Goal: Information Seeking & Learning: Get advice/opinions

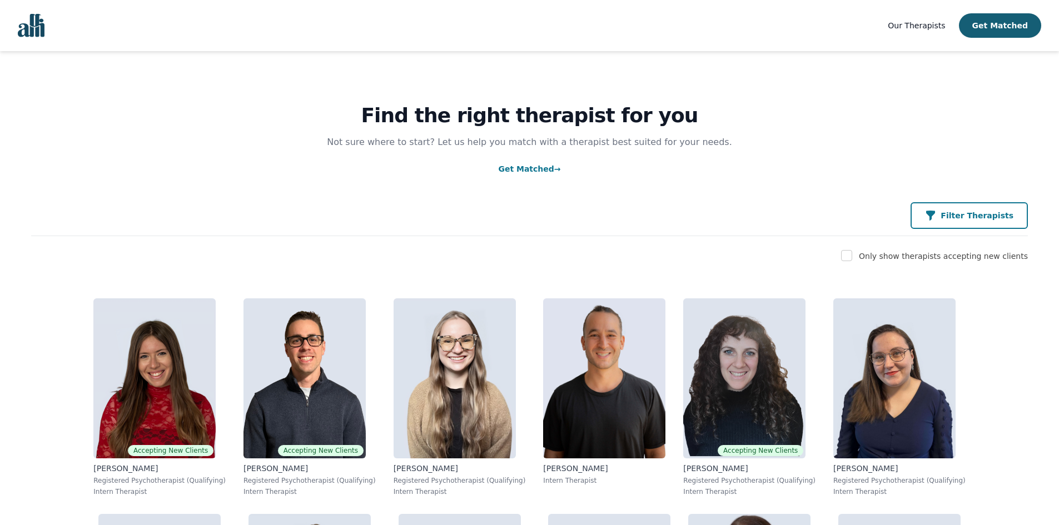
click at [982, 216] on p "Filter Therapists" at bounding box center [977, 215] width 73 height 11
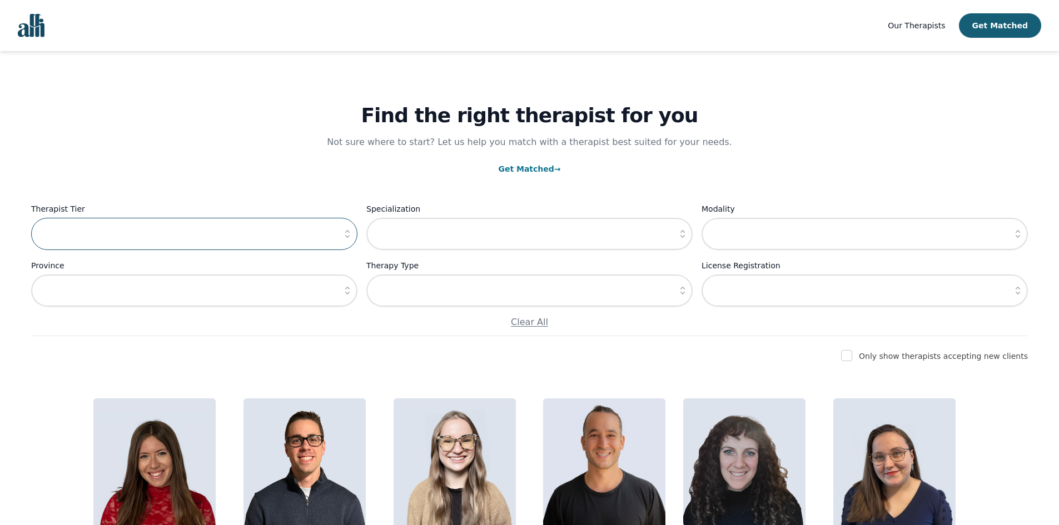
click at [113, 231] on input "text" at bounding box center [194, 234] width 326 height 32
click at [345, 234] on icon "button" at bounding box center [347, 234] width 11 height 11
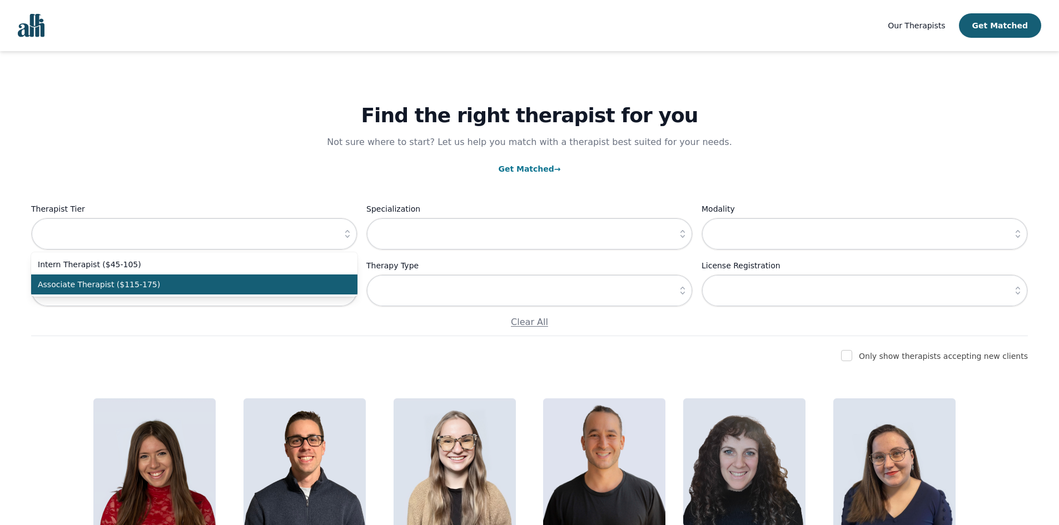
click at [266, 277] on li "Associate Therapist ($115-175)" at bounding box center [194, 285] width 326 height 20
type input "Associate Therapist ($115-175)"
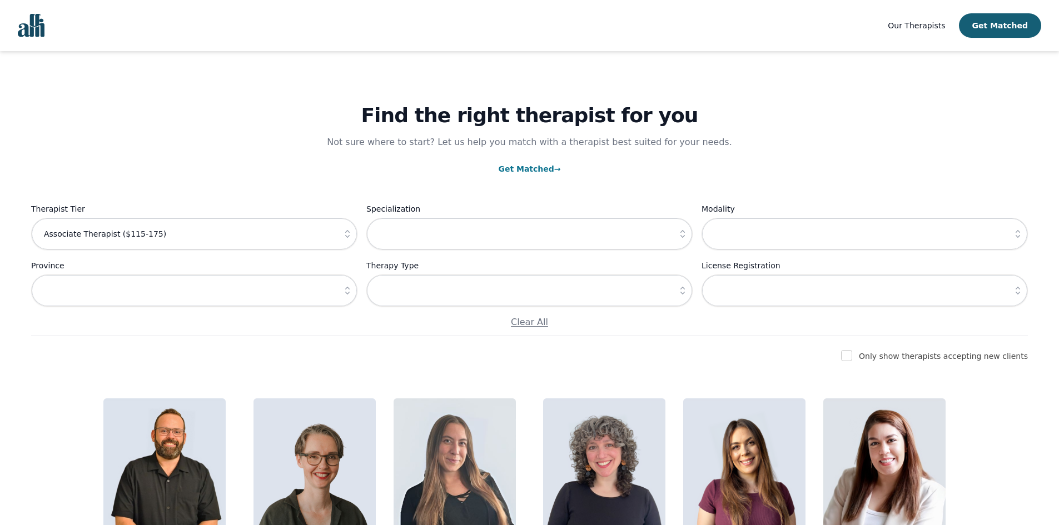
click at [682, 230] on icon "button" at bounding box center [682, 234] width 11 height 11
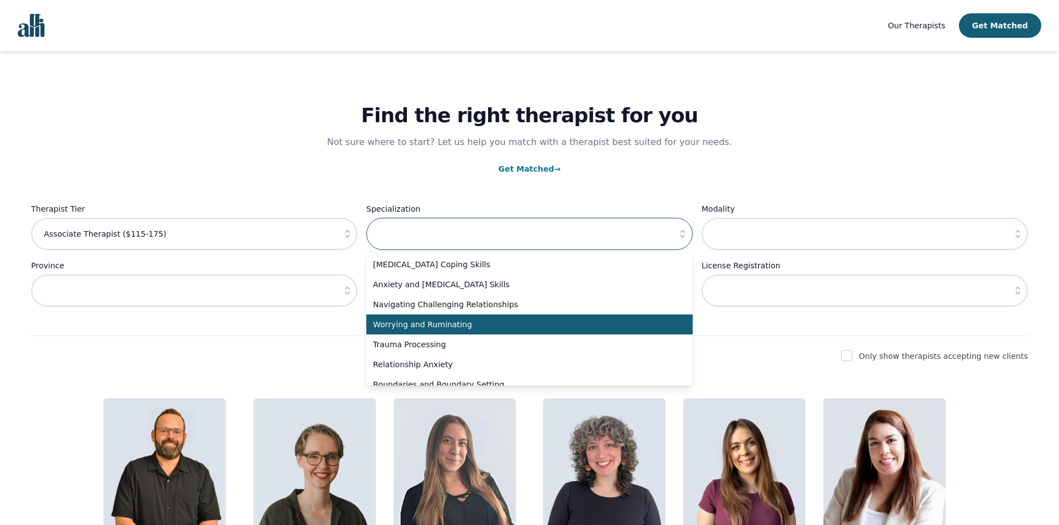
scroll to position [56, 0]
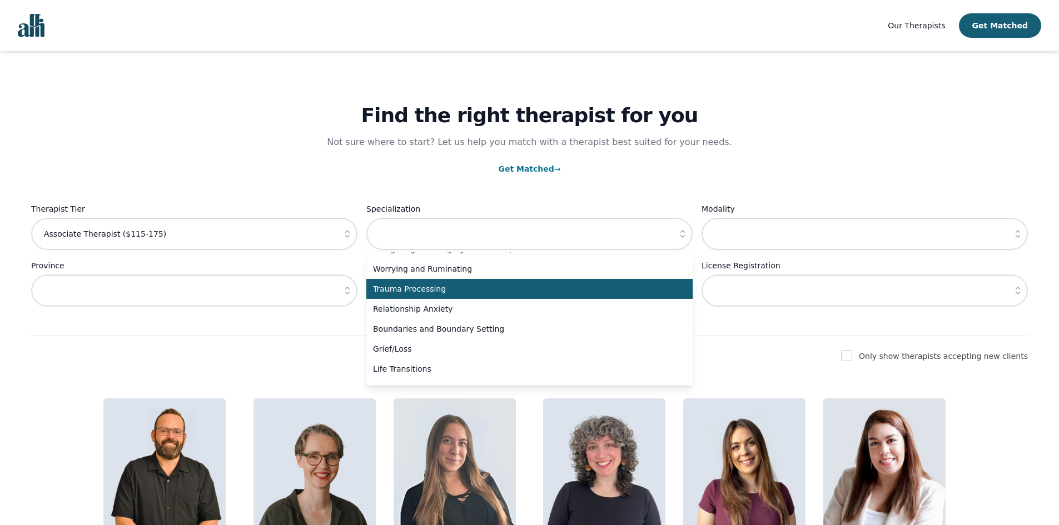
click at [551, 295] on span "Trauma Processing" at bounding box center [523, 289] width 300 height 11
type input "Trauma Processing"
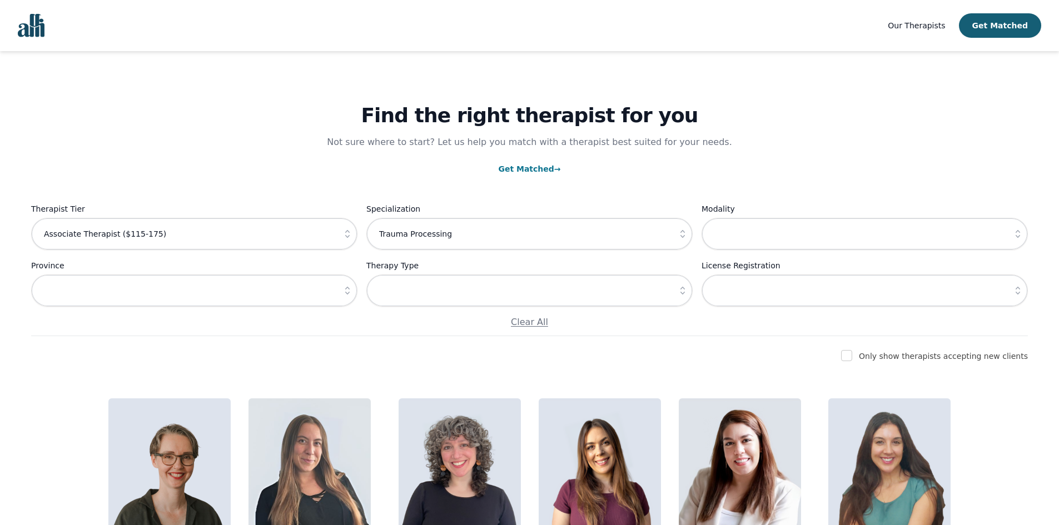
click at [615, 351] on div "Only show therapists accepting new clients" at bounding box center [529, 356] width 997 height 13
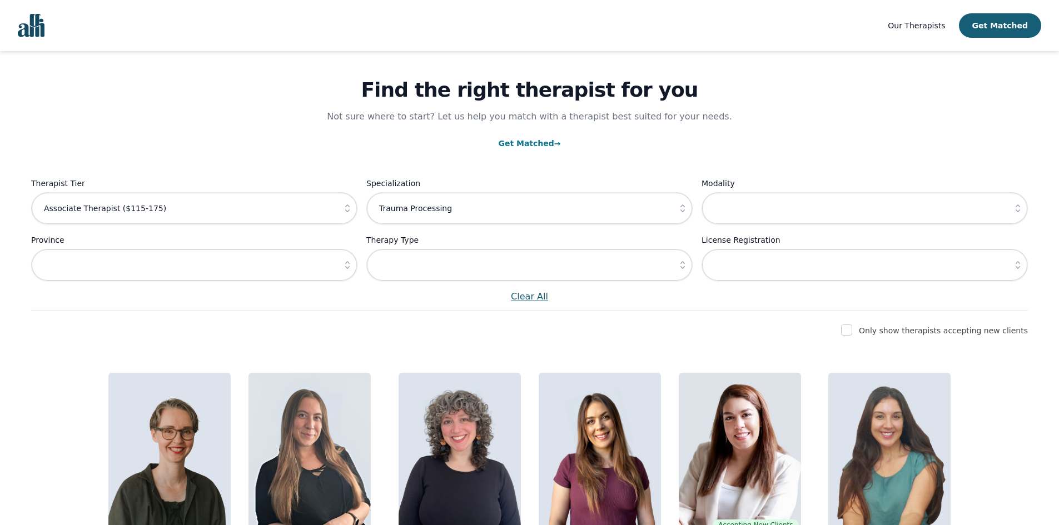
scroll to position [9, 0]
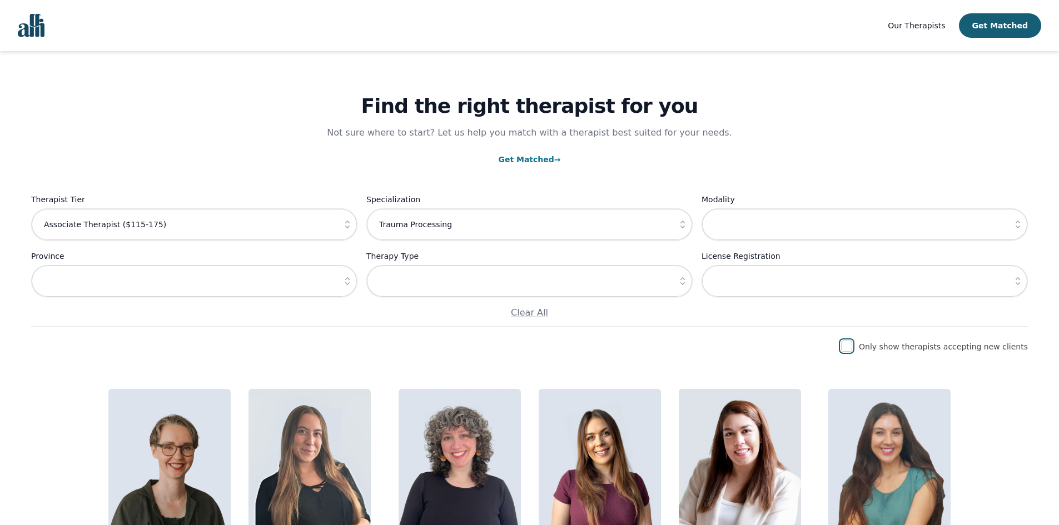
click at [852, 348] on input "checkbox" at bounding box center [846, 346] width 11 height 11
checkbox input "true"
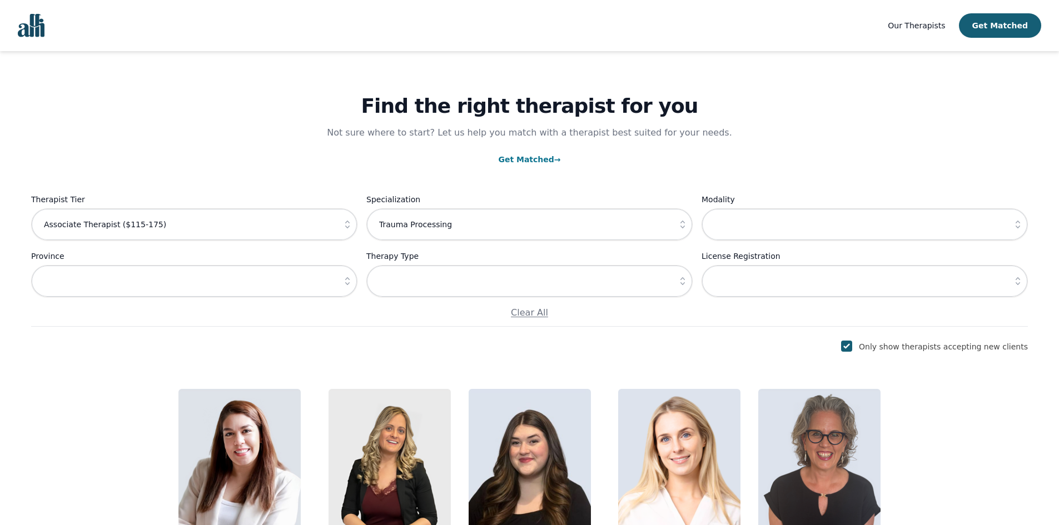
click at [756, 359] on div "Find the right therapist for you Not sure where to start? Let us help you match…" at bounding box center [529, 319] width 1033 height 554
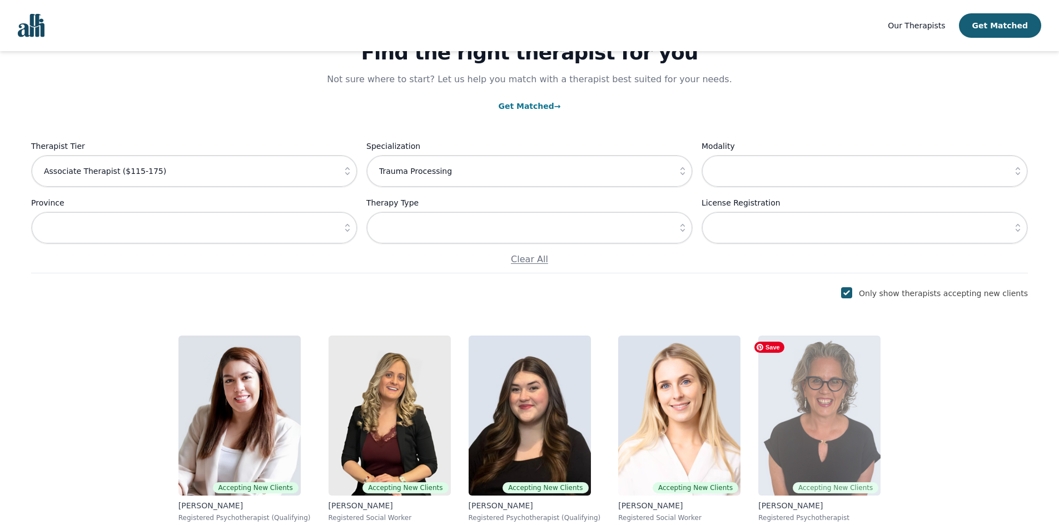
scroll to position [134, 0]
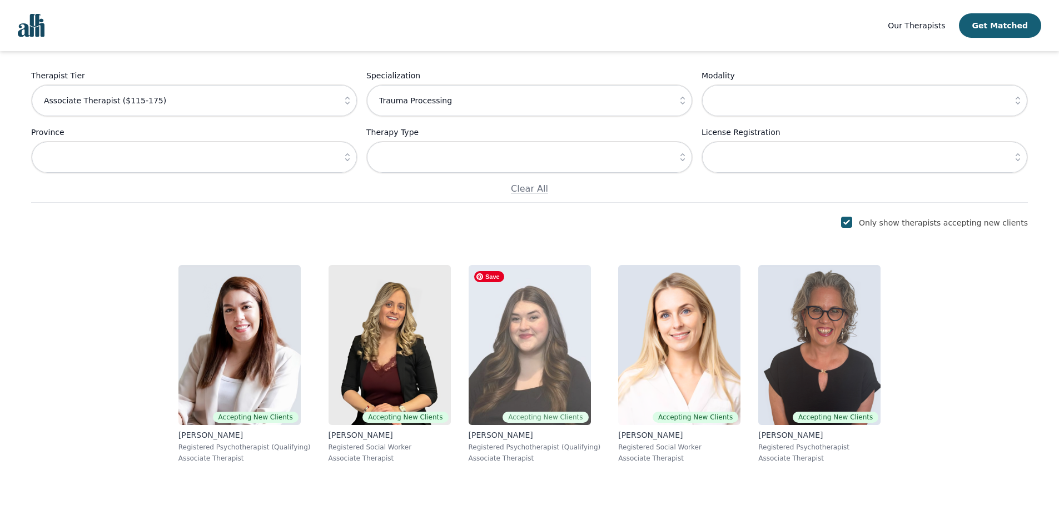
click at [520, 314] on img at bounding box center [530, 345] width 122 height 160
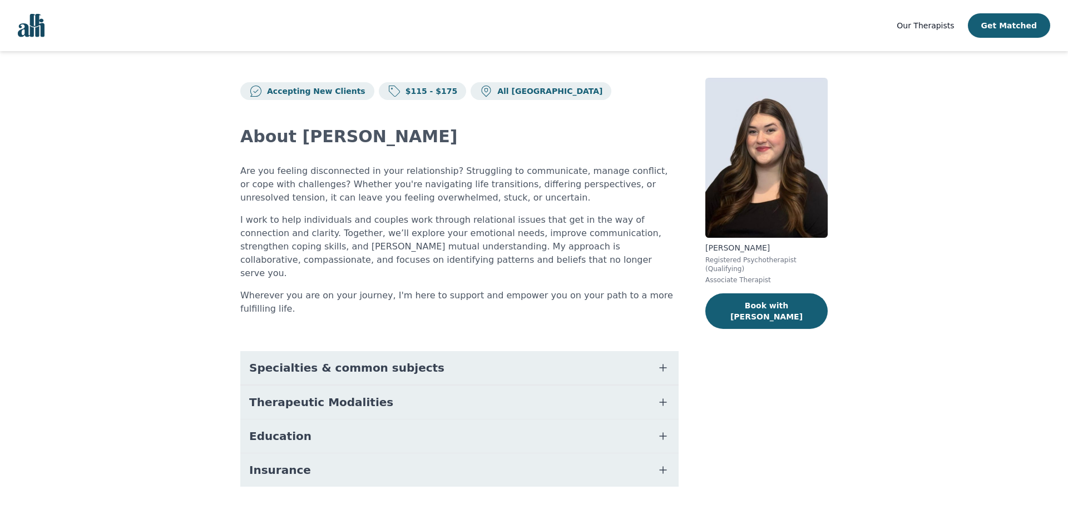
click at [523, 351] on button "Specialties & common subjects" at bounding box center [459, 367] width 438 height 33
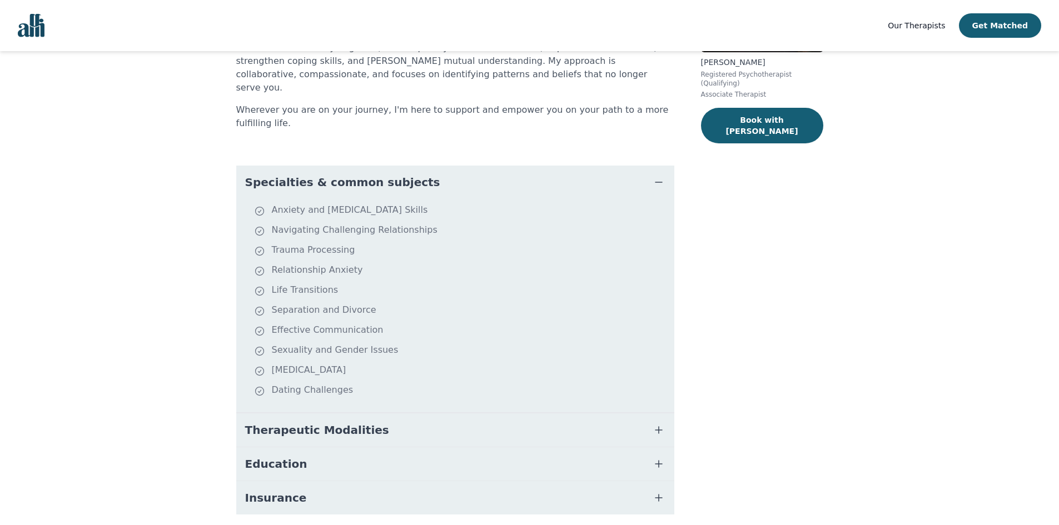
scroll to position [202, 0]
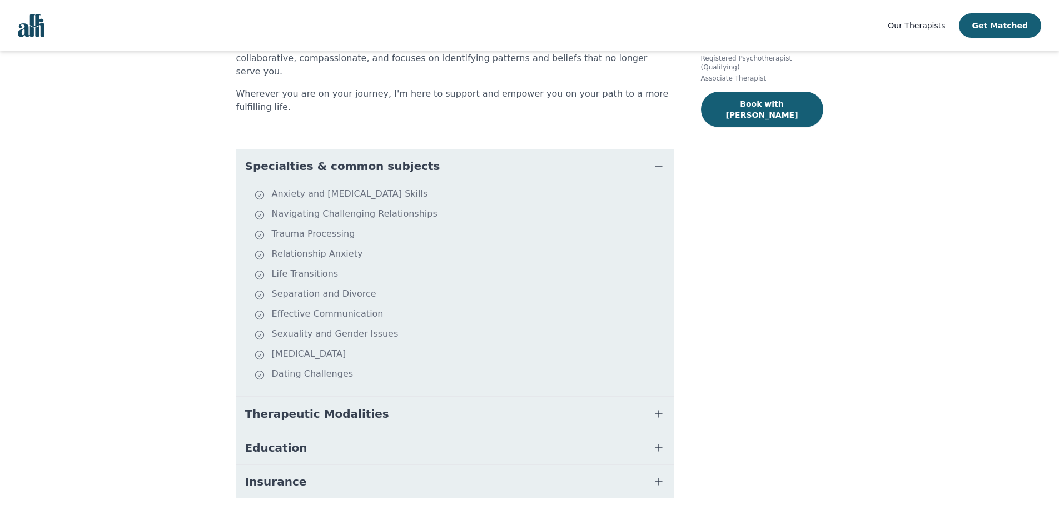
click at [513, 398] on button "Therapeutic Modalities" at bounding box center [455, 414] width 438 height 33
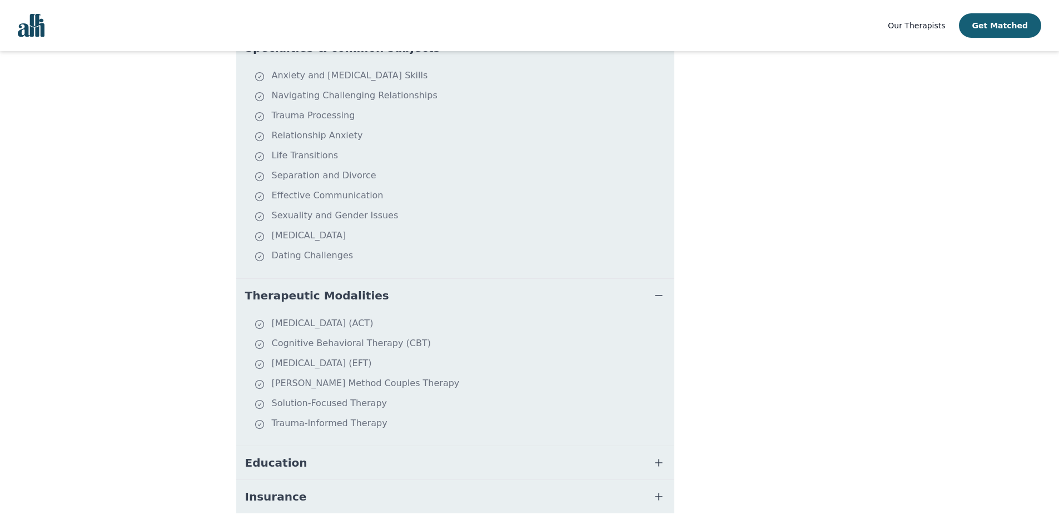
scroll to position [335, 0]
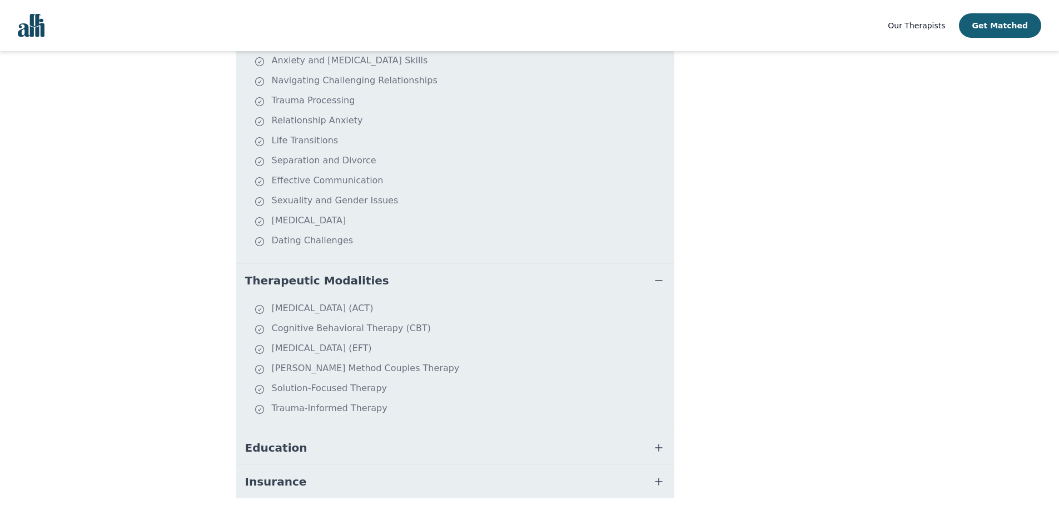
click at [652, 441] on icon "button" at bounding box center [658, 447] width 13 height 13
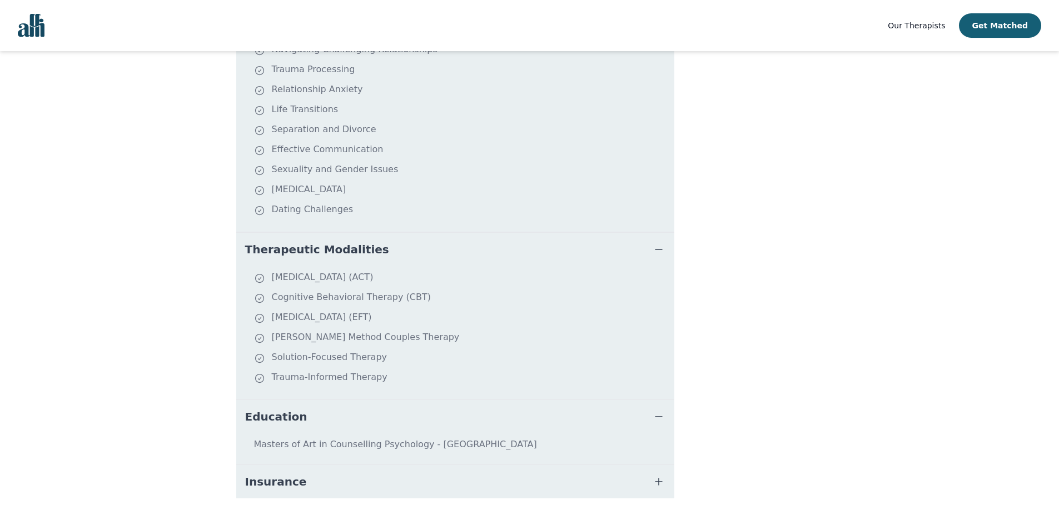
click at [650, 465] on button "Insurance" at bounding box center [455, 481] width 438 height 33
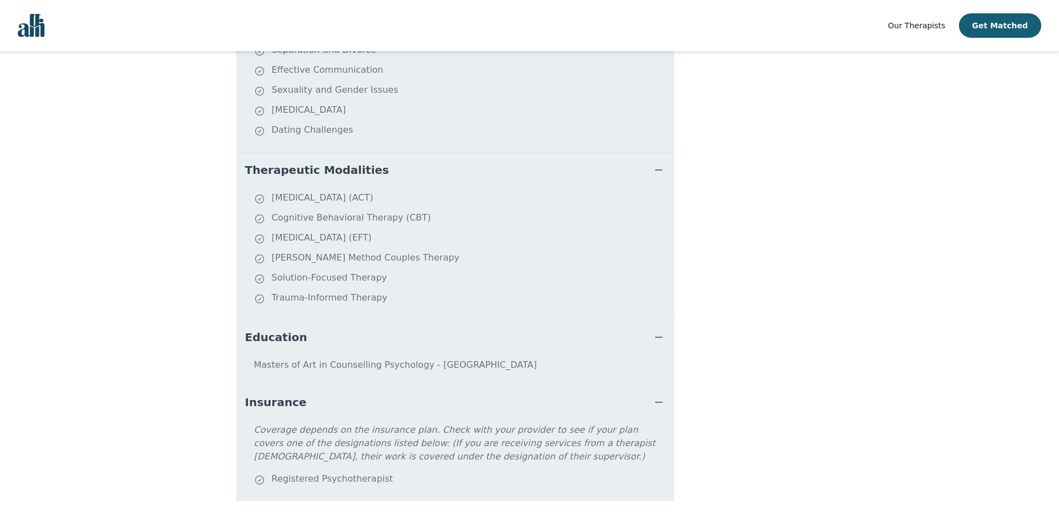
scroll to position [449, 0]
drag, startPoint x: 282, startPoint y: 449, endPoint x: 490, endPoint y: 461, distance: 208.9
click at [490, 461] on div "Coverage depends on the insurance plan. Check with your provider to see if your…" at bounding box center [455, 457] width 429 height 73
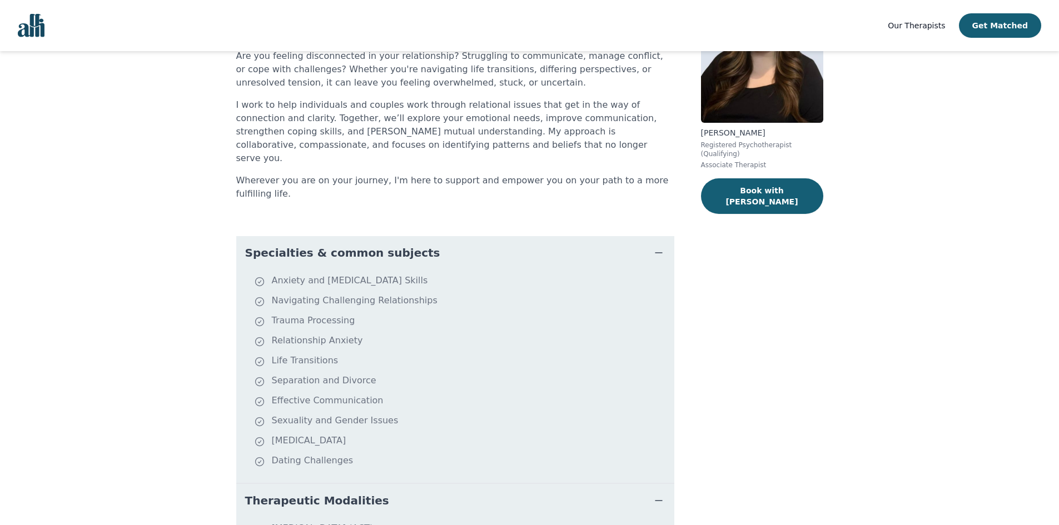
click at [802, 305] on div "[PERSON_NAME] Registered Psychotherapist (Qualifying) Associate Therapist Book …" at bounding box center [762, 411] width 122 height 896
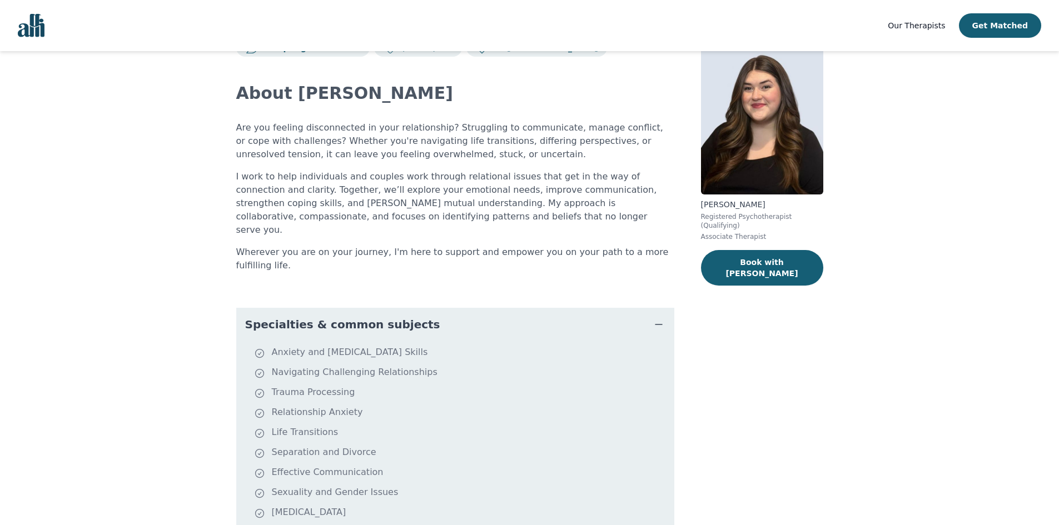
scroll to position [0, 0]
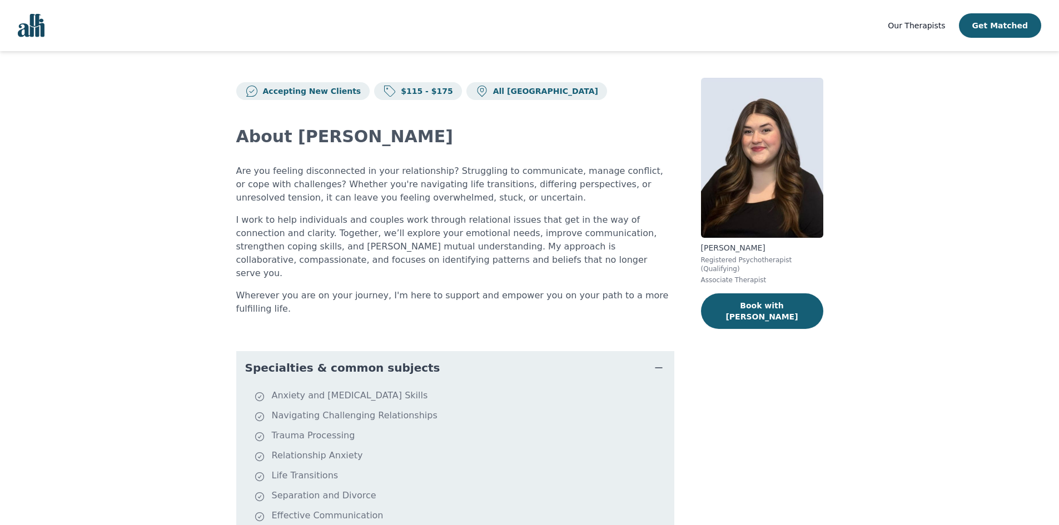
drag, startPoint x: 288, startPoint y: 185, endPoint x: 336, endPoint y: 191, distance: 48.8
click at [290, 186] on p "Are you feeling disconnected in your relationship? Struggling to communicate, m…" at bounding box center [455, 185] width 438 height 40
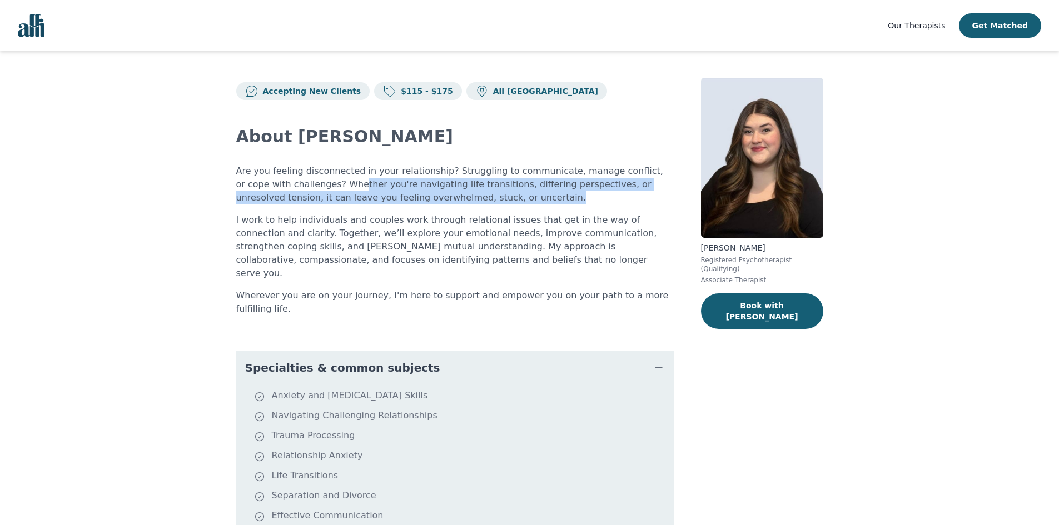
drag, startPoint x: 336, startPoint y: 191, endPoint x: 492, endPoint y: 199, distance: 155.9
click at [492, 199] on p "Are you feeling disconnected in your relationship? Struggling to communicate, m…" at bounding box center [455, 185] width 438 height 40
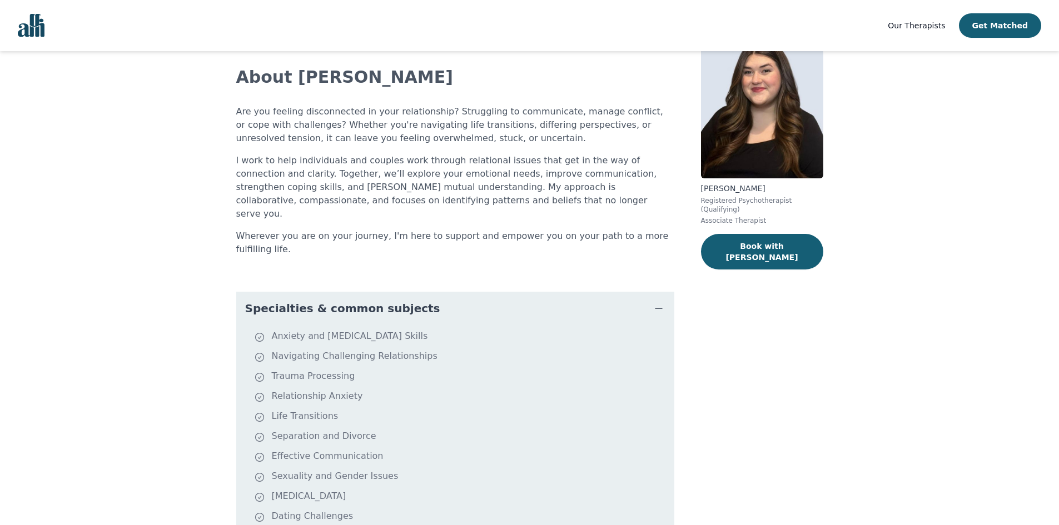
scroll to position [115, 0]
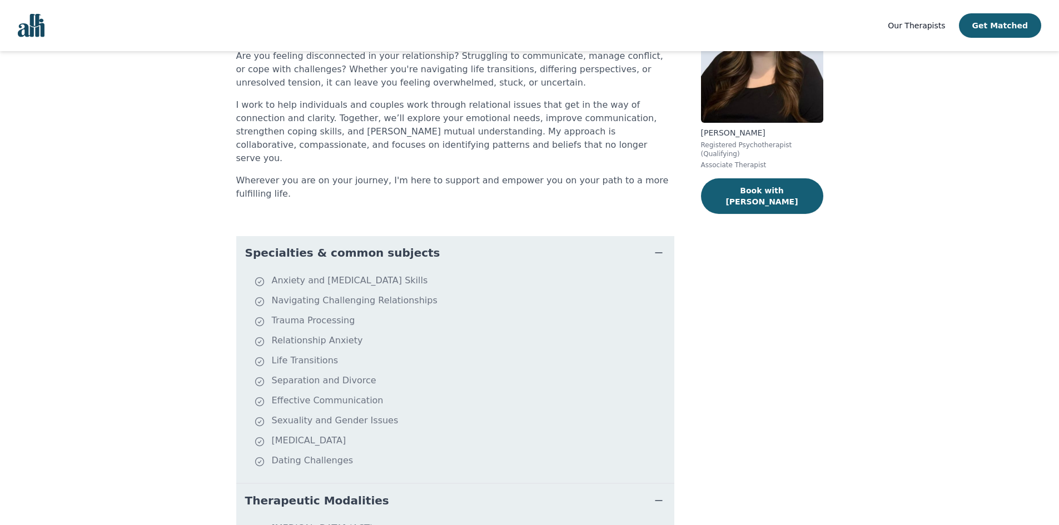
click at [271, 314] on li "Trauma Processing" at bounding box center [462, 322] width 416 height 16
drag, startPoint x: 271, startPoint y: 294, endPoint x: 345, endPoint y: 291, distance: 73.4
click at [345, 314] on li "Trauma Processing" at bounding box center [462, 322] width 416 height 16
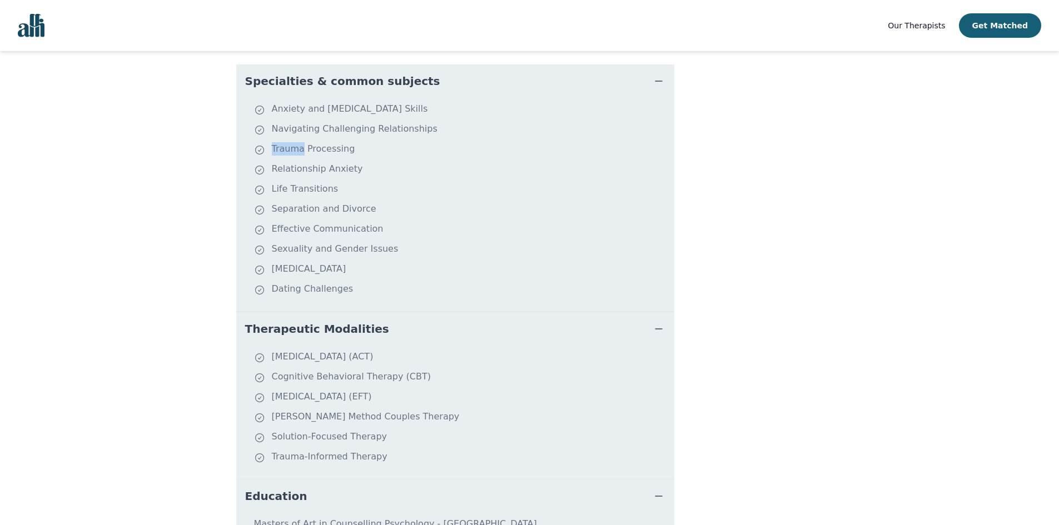
scroll to position [56, 0]
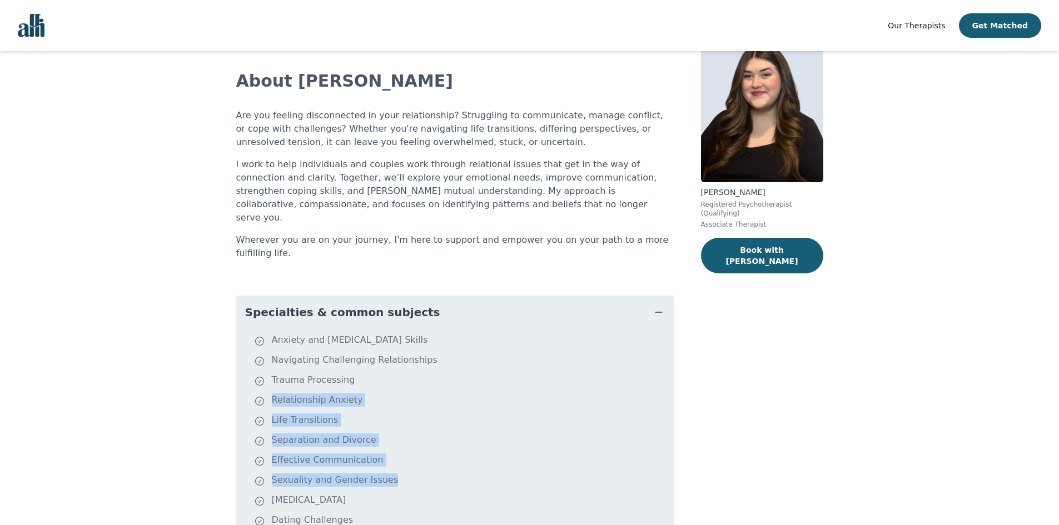
drag, startPoint x: 263, startPoint y: 481, endPoint x: 356, endPoint y: 370, distance: 144.9
click at [356, 370] on ul "Anxiety and [MEDICAL_DATA] Skills Navigating Challenging Relationships Trauma P…" at bounding box center [455, 436] width 429 height 205
click at [161, 431] on main "Accepting New Clients $115 - $175 All Canada About [PERSON_NAME] Are you feelin…" at bounding box center [529, 471] width 1059 height 950
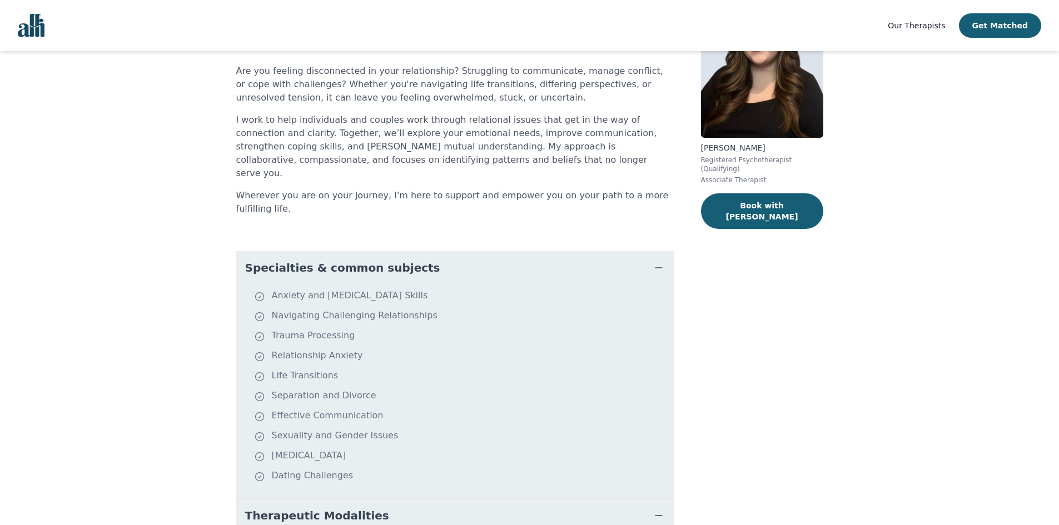
scroll to position [167, 0]
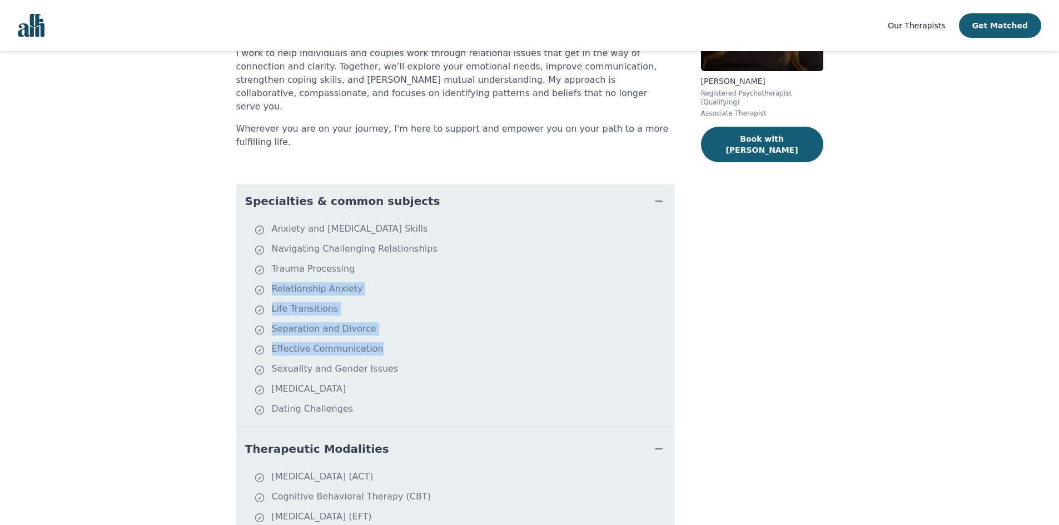
drag, startPoint x: 381, startPoint y: 347, endPoint x: 387, endPoint y: 259, distance: 88.6
click at [387, 259] on ul "Anxiety and [MEDICAL_DATA] Skills Navigating Challenging Relationships Trauma P…" at bounding box center [455, 324] width 429 height 205
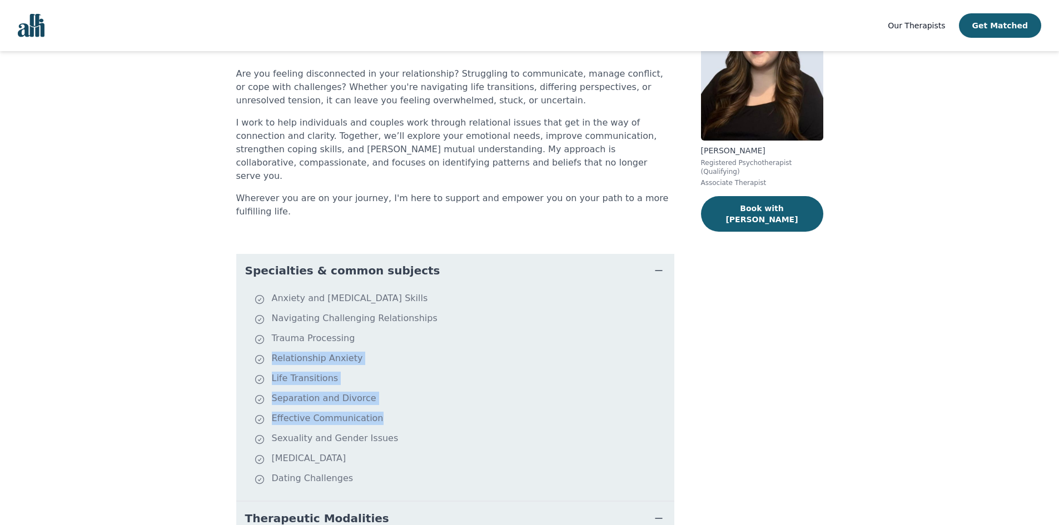
scroll to position [0, 0]
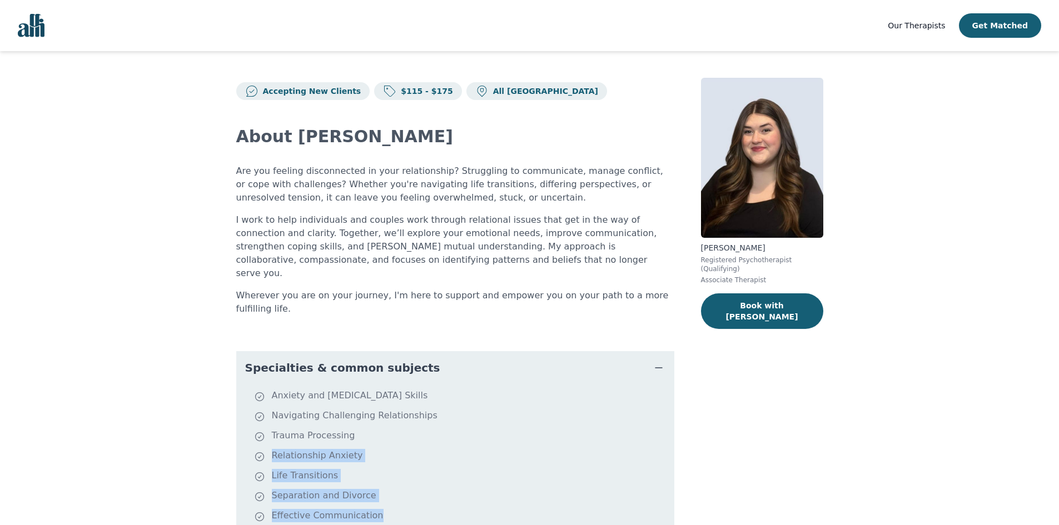
click at [37, 21] on img "Global" at bounding box center [31, 25] width 27 height 23
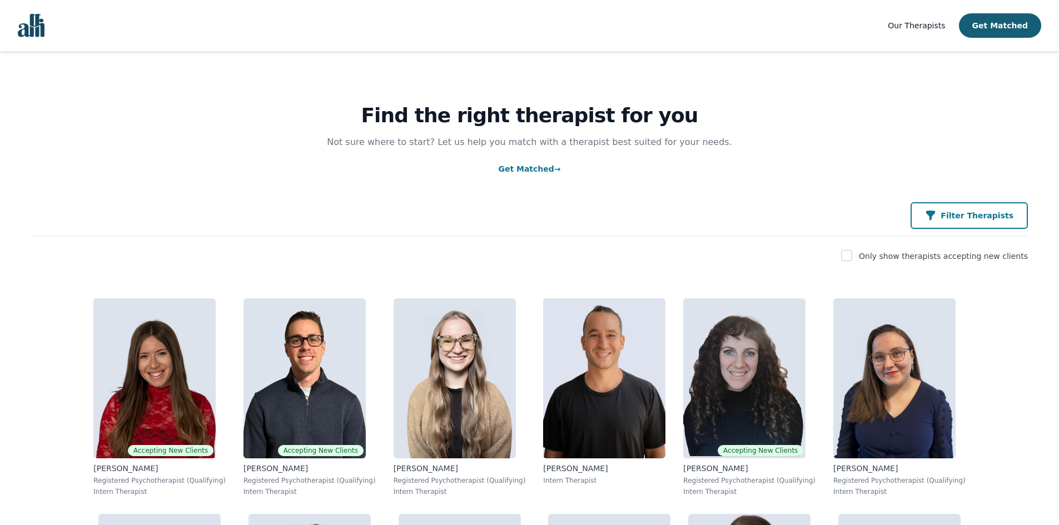
click at [986, 211] on p "Filter Therapists" at bounding box center [977, 215] width 73 height 11
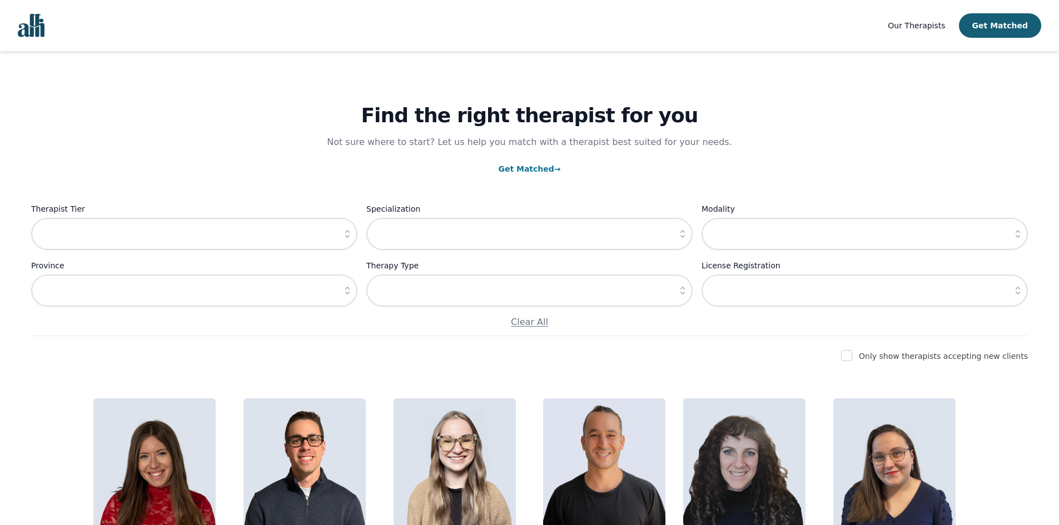
click at [354, 219] on button "button" at bounding box center [348, 234] width 20 height 32
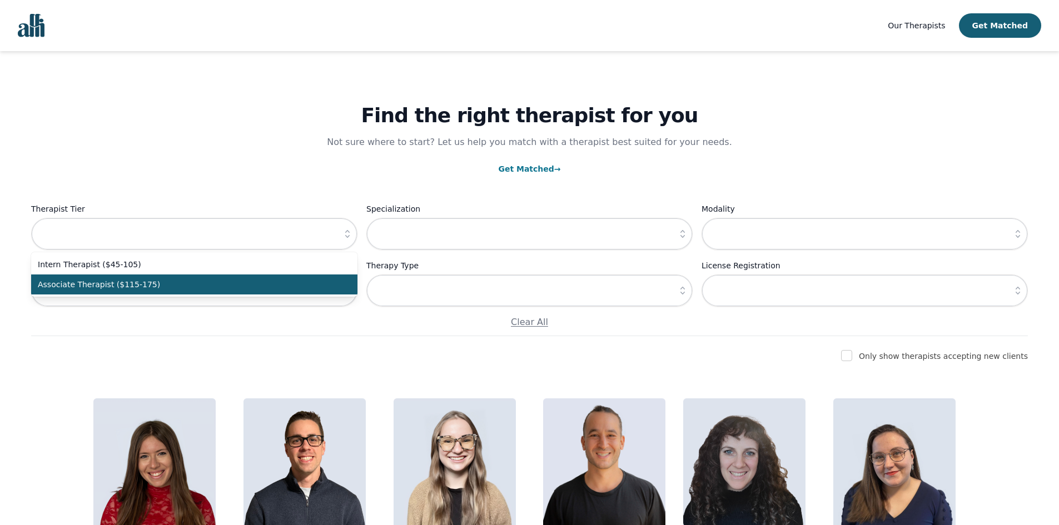
click at [306, 284] on span "Associate Therapist ($115-175)" at bounding box center [188, 284] width 300 height 11
type input "Associate Therapist ($115-175)"
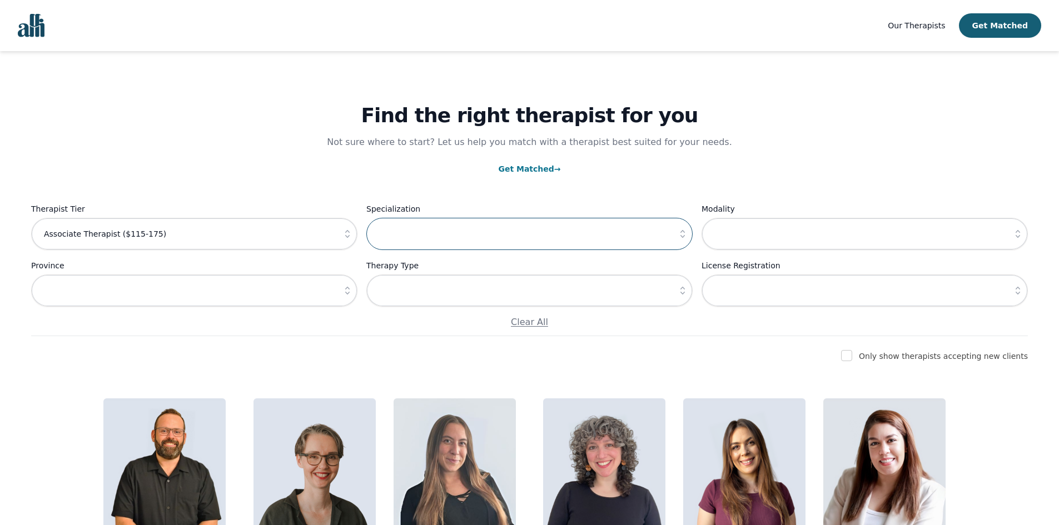
click at [467, 230] on input "text" at bounding box center [529, 234] width 326 height 32
click at [682, 239] on icon "button" at bounding box center [682, 234] width 11 height 11
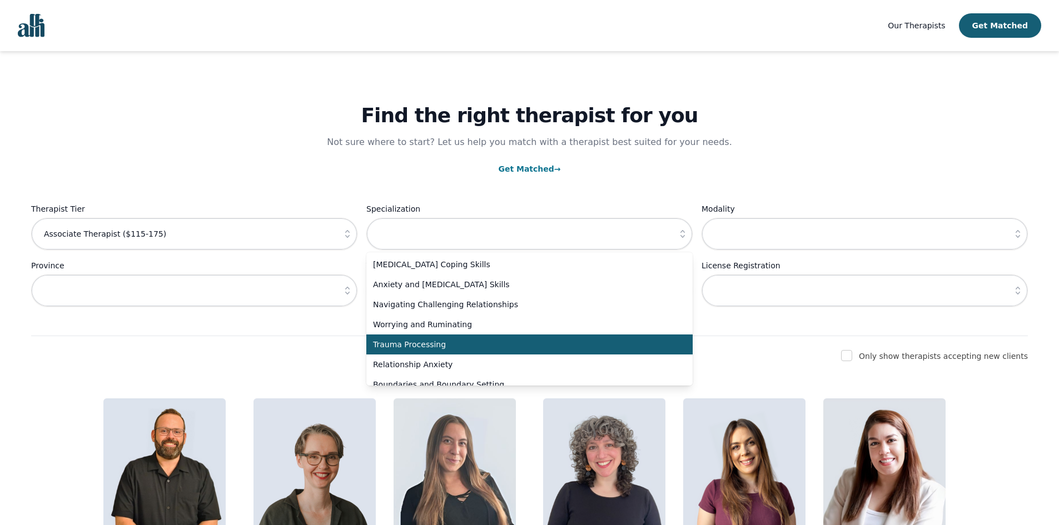
click at [610, 349] on span "Trauma Processing" at bounding box center [523, 344] width 300 height 11
type input "Trauma Processing"
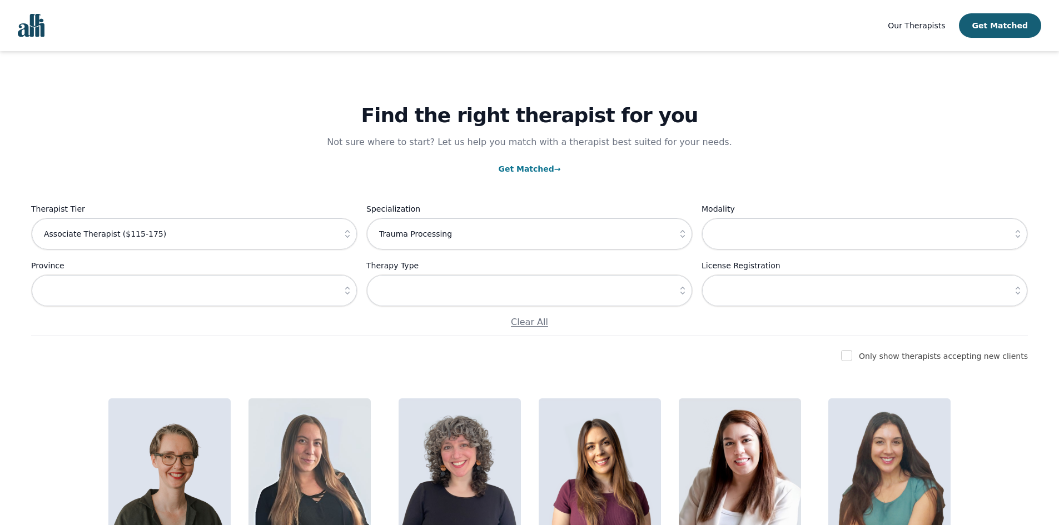
click at [793, 157] on div "Find the right therapist for you Not sure where to start? Let us help you match…" at bounding box center [529, 193] width 997 height 285
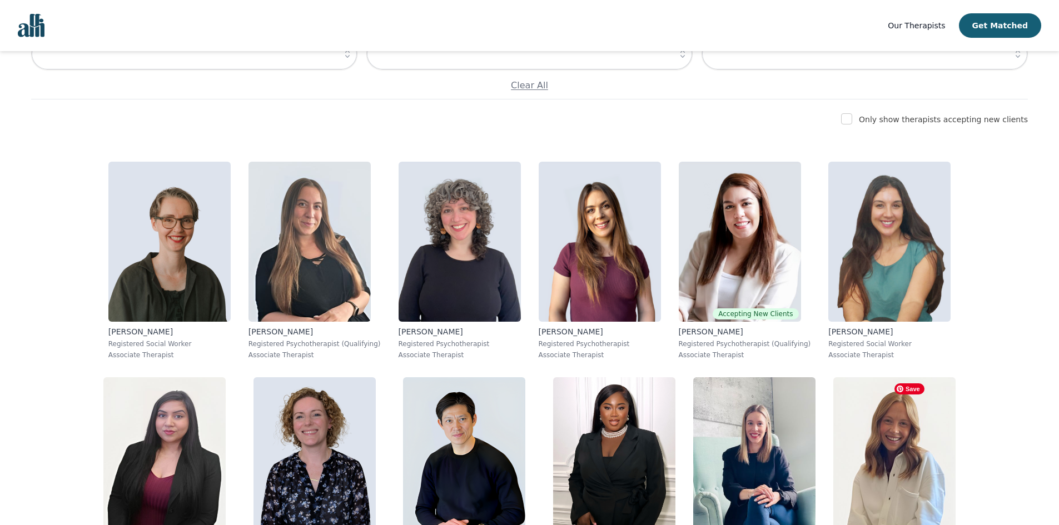
scroll to position [176, 0]
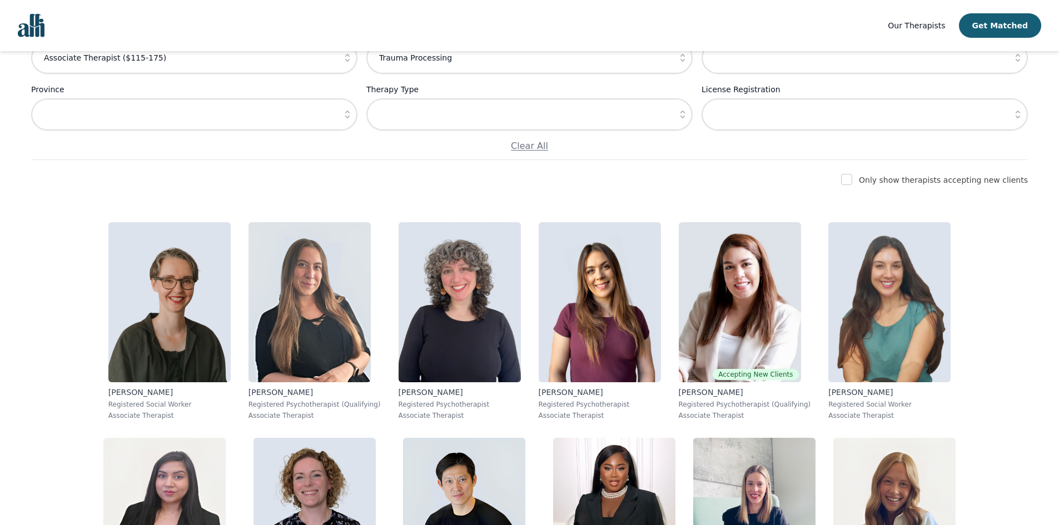
click at [977, 183] on label "Only show therapists accepting new clients" at bounding box center [943, 180] width 169 height 9
click at [973, 180] on label "Only show therapists accepting new clients" at bounding box center [943, 180] width 169 height 9
click at [852, 178] on input "checkbox" at bounding box center [846, 179] width 11 height 11
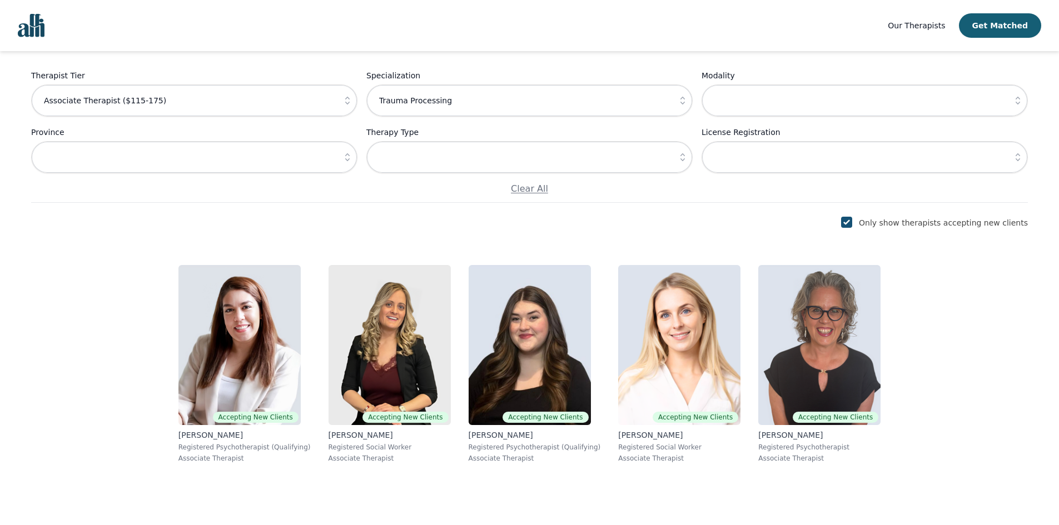
scroll to position [134, 0]
click at [968, 431] on div "Accepting New Clients [PERSON_NAME] Registered Psychotherapist (Qualifying) Ass…" at bounding box center [529, 364] width 997 height 216
click at [1025, 309] on div "Accepting New Clients [PERSON_NAME] Registered Psychotherapist (Qualifying) Ass…" at bounding box center [529, 364] width 997 height 216
click at [1014, 328] on div "Accepting New Clients [PERSON_NAME] Registered Psychotherapist (Qualifying) Ass…" at bounding box center [529, 364] width 997 height 216
click at [852, 222] on input "checkbox" at bounding box center [846, 222] width 11 height 11
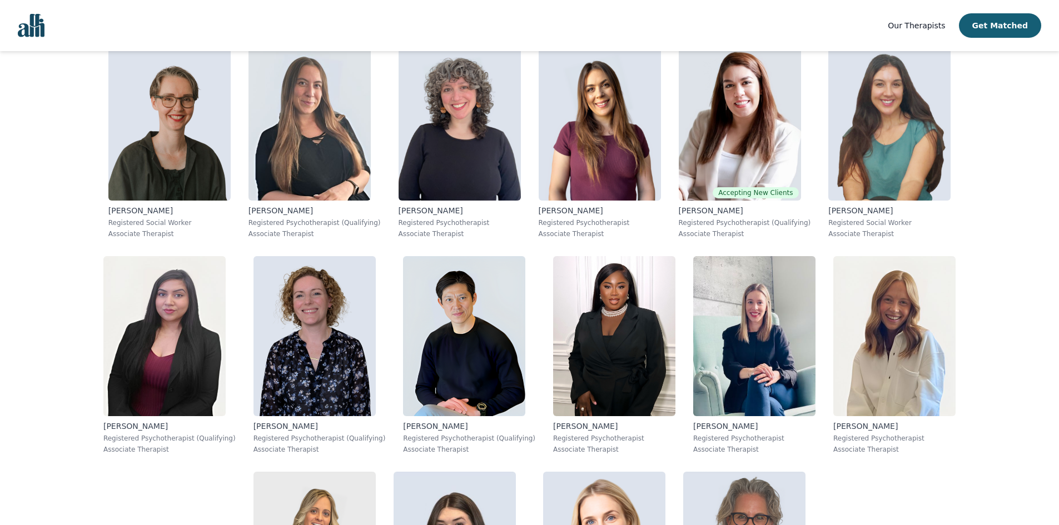
scroll to position [121, 0]
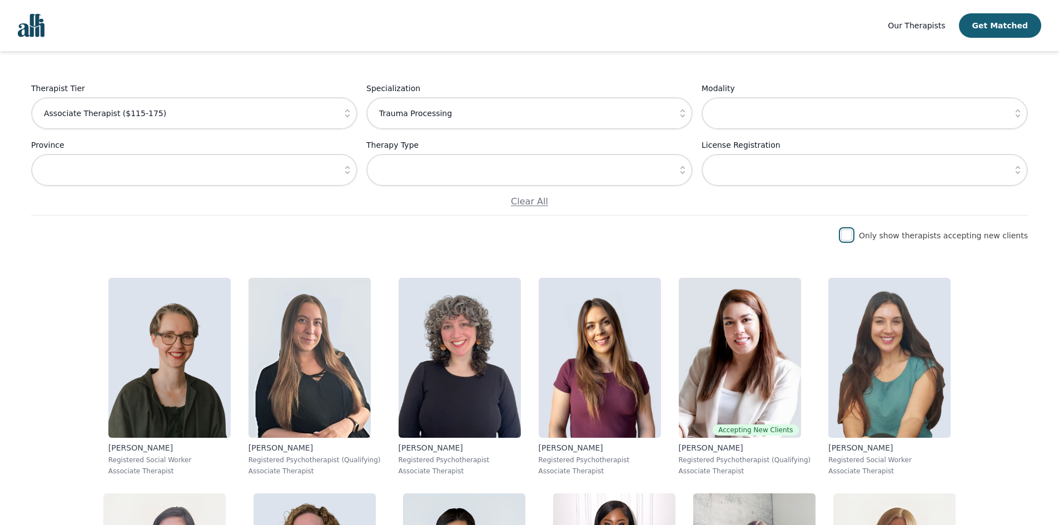
click at [852, 237] on input "checkbox" at bounding box center [846, 235] width 11 height 11
checkbox input "true"
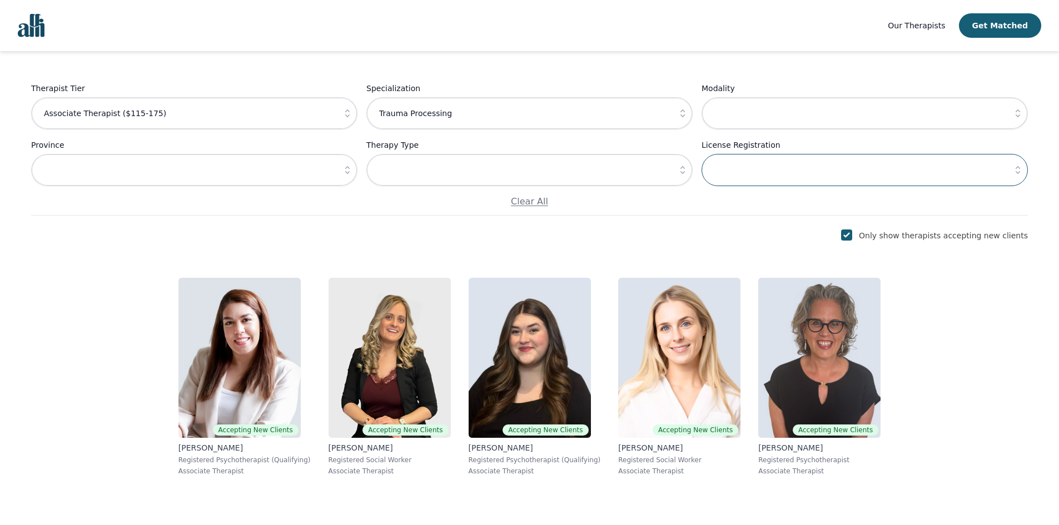
click at [860, 158] on input "text" at bounding box center [865, 170] width 326 height 32
click at [1008, 405] on div "Accepting New Clients [PERSON_NAME] Registered Psychotherapist (Qualifying) Ass…" at bounding box center [529, 377] width 997 height 216
click at [929, 185] on input "text" at bounding box center [865, 170] width 326 height 32
click at [1019, 172] on icon "button" at bounding box center [1018, 170] width 4 height 8
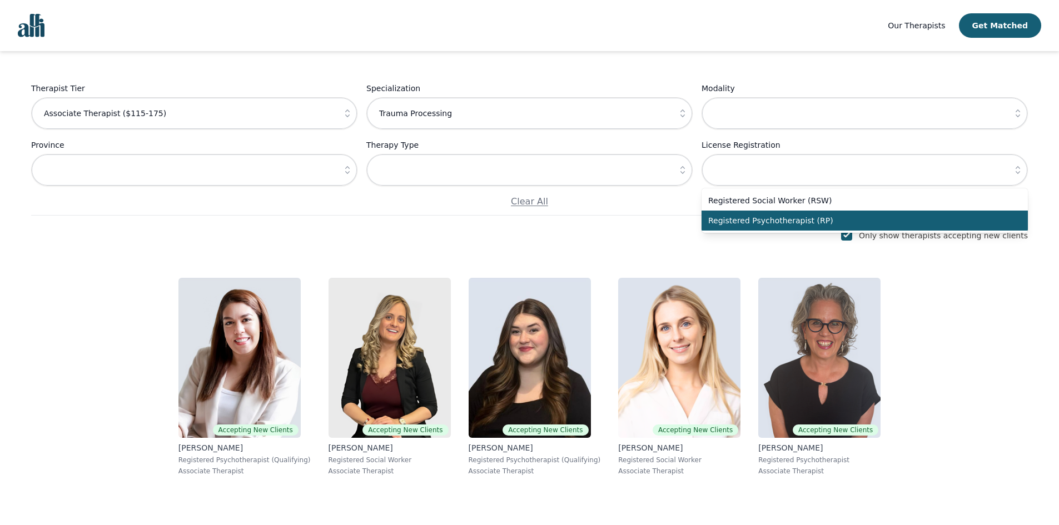
click at [778, 222] on span "Registered Psychotherapist (RP)" at bounding box center [858, 220] width 300 height 11
type input "Registered Psychotherapist (RP)"
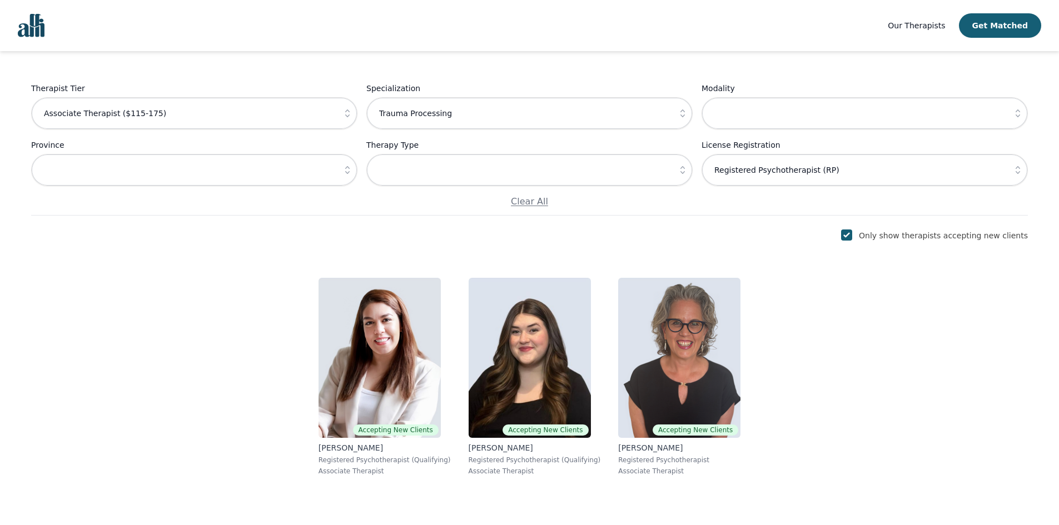
click at [869, 399] on div "Accepting New Clients Ava Pouyandeh Registered Psychotherapist (Qualifying) Ass…" at bounding box center [529, 377] width 997 height 216
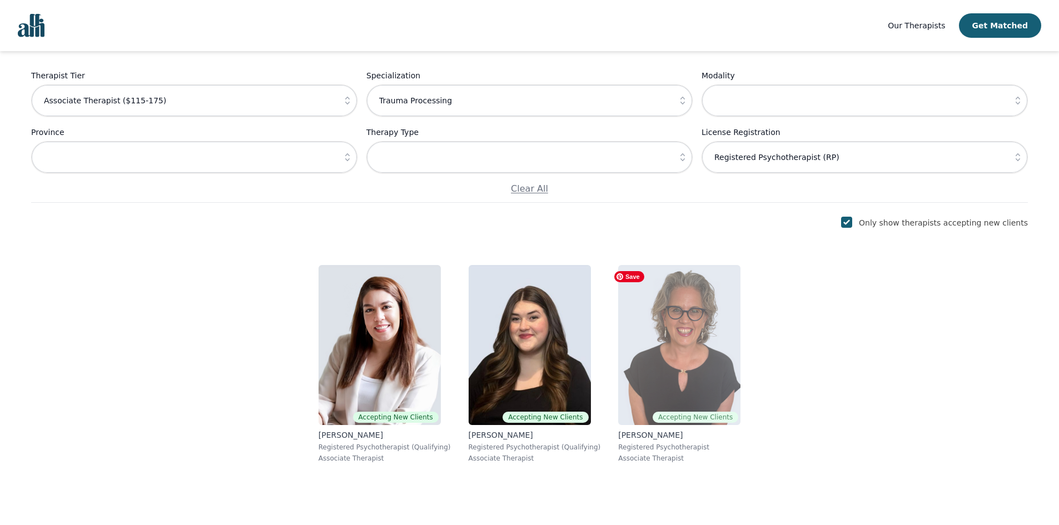
click at [662, 312] on img at bounding box center [679, 345] width 122 height 160
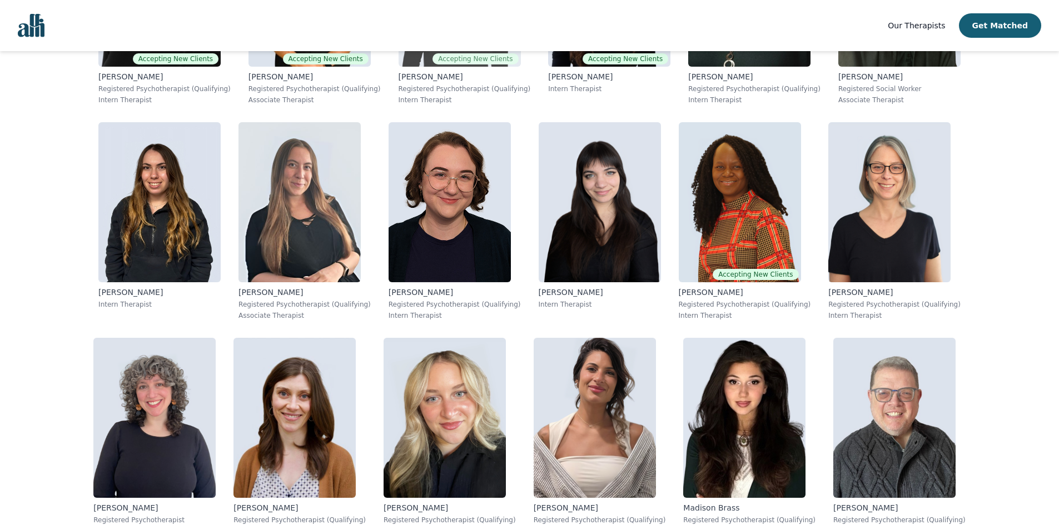
scroll to position [679, 0]
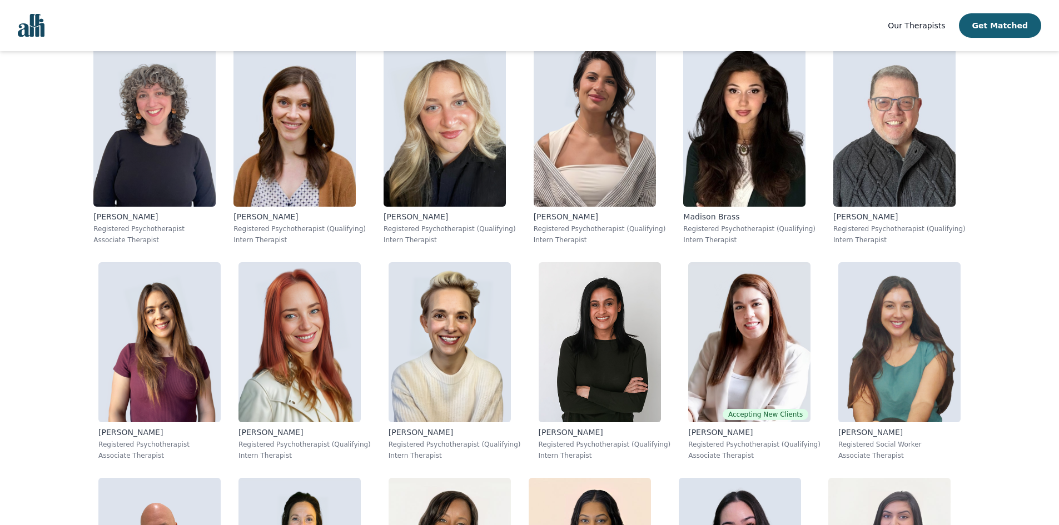
scroll to position [902, 0]
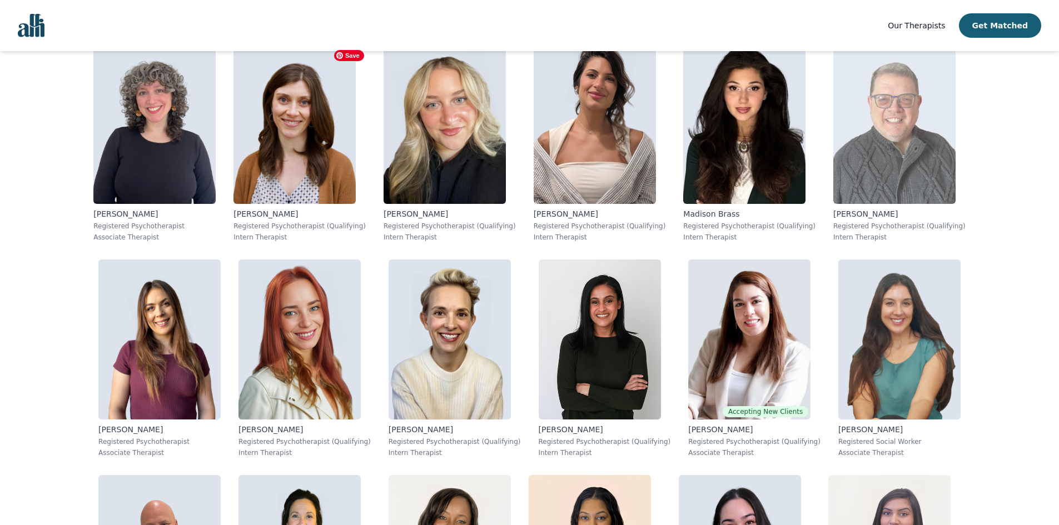
click at [834, 135] on img at bounding box center [895, 124] width 122 height 160
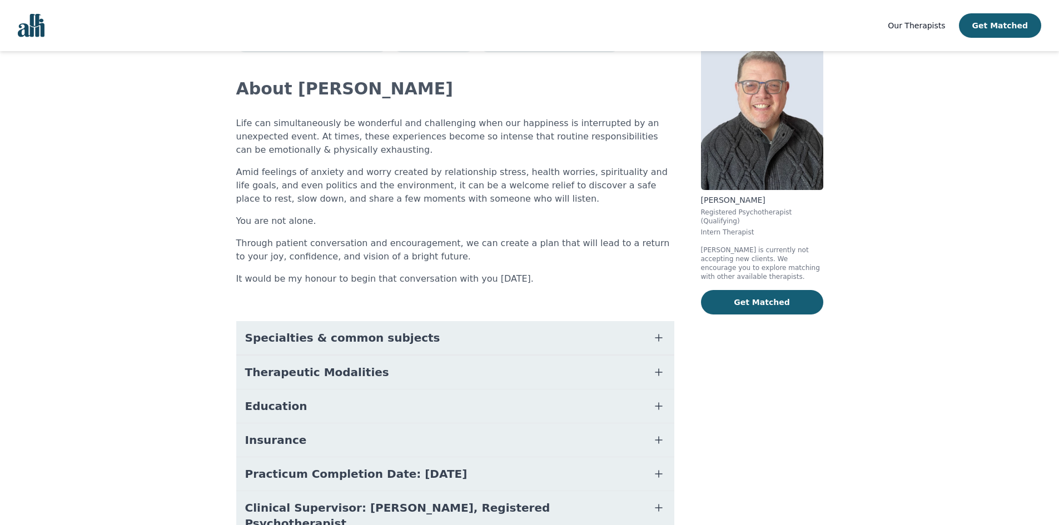
scroll to position [45, 0]
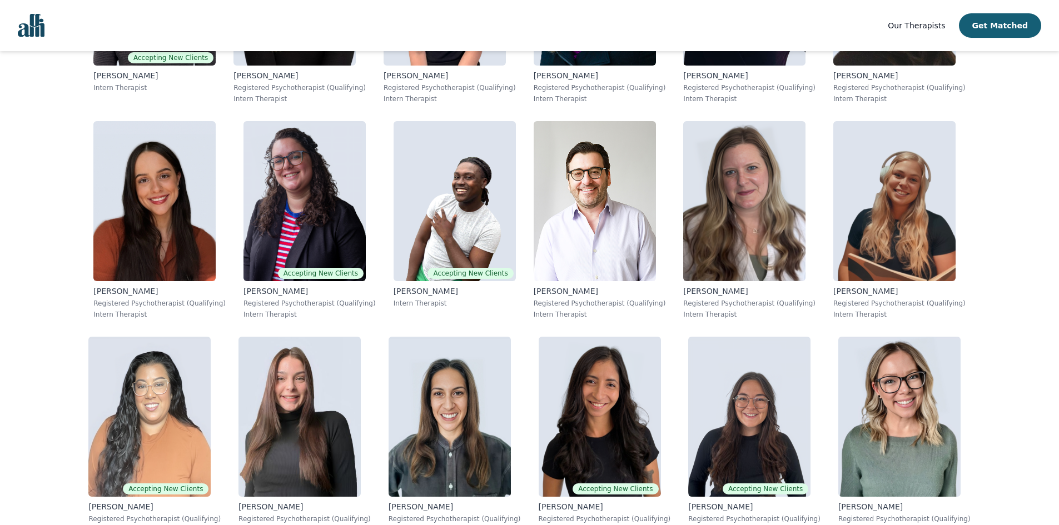
scroll to position [4780, 0]
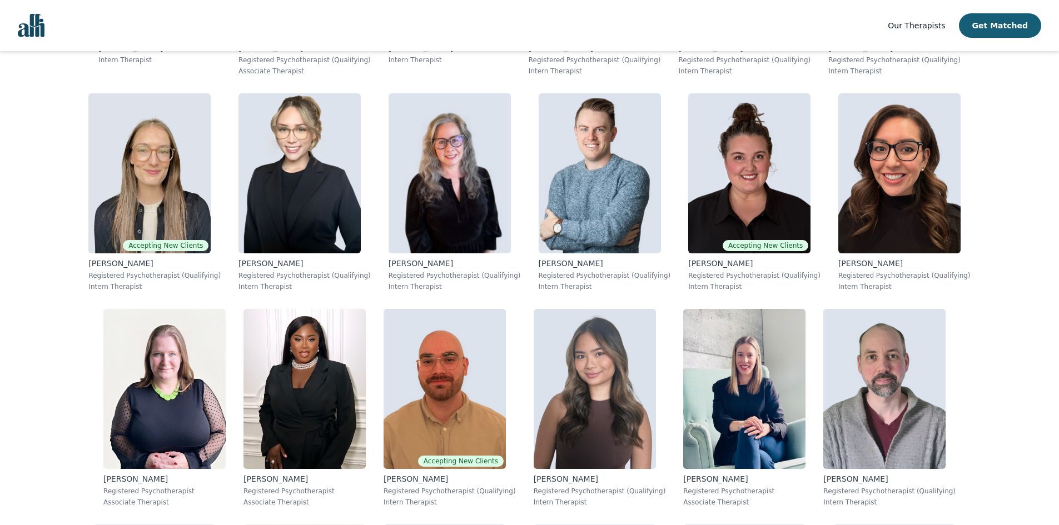
scroll to position [2202, 0]
